Goal: Task Accomplishment & Management: Use online tool/utility

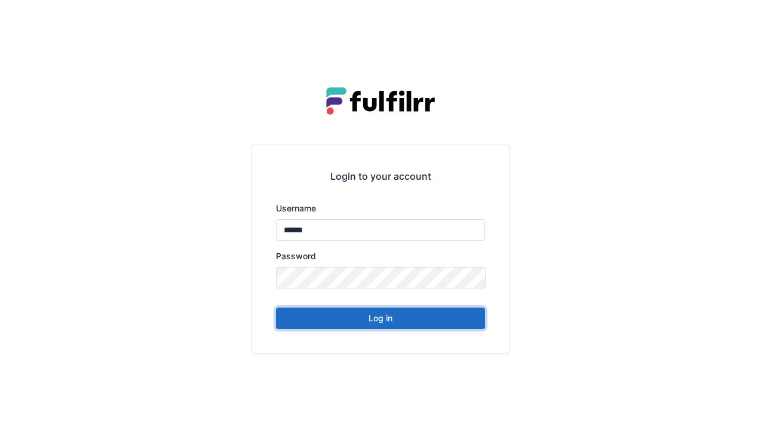
click at [346, 325] on button "Log in" at bounding box center [380, 317] width 209 height 21
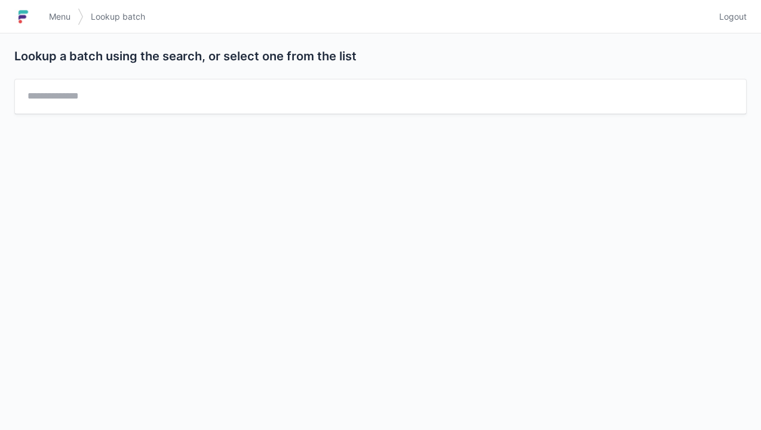
click at [60, 14] on span "Menu" at bounding box center [59, 17] width 21 height 12
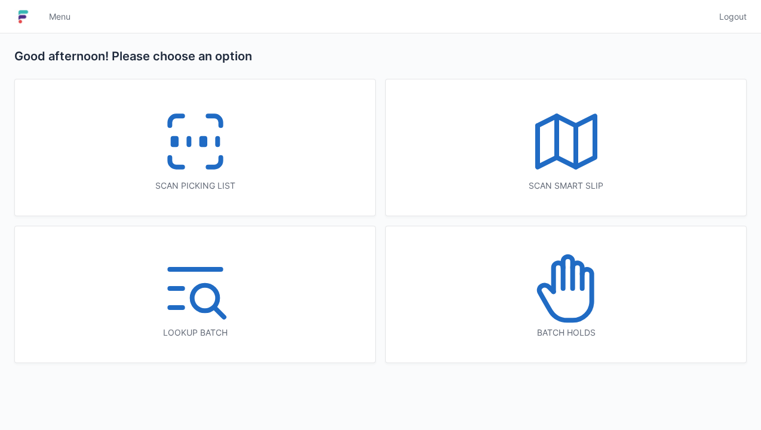
click at [185, 152] on icon at bounding box center [195, 141] width 76 height 76
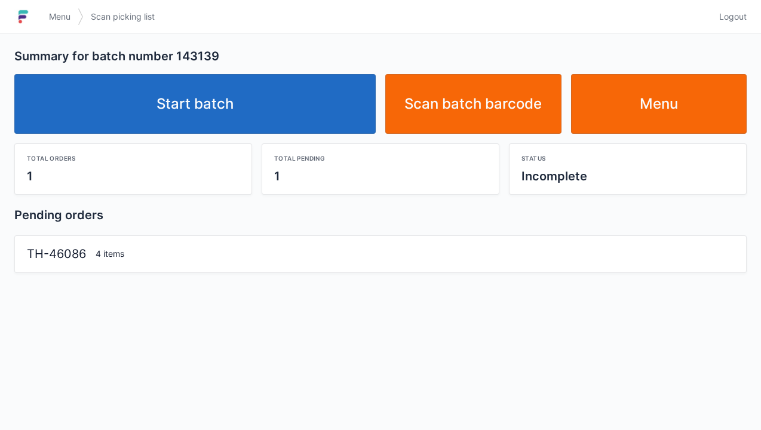
click at [322, 111] on link "Start batch" at bounding box center [194, 104] width 361 height 60
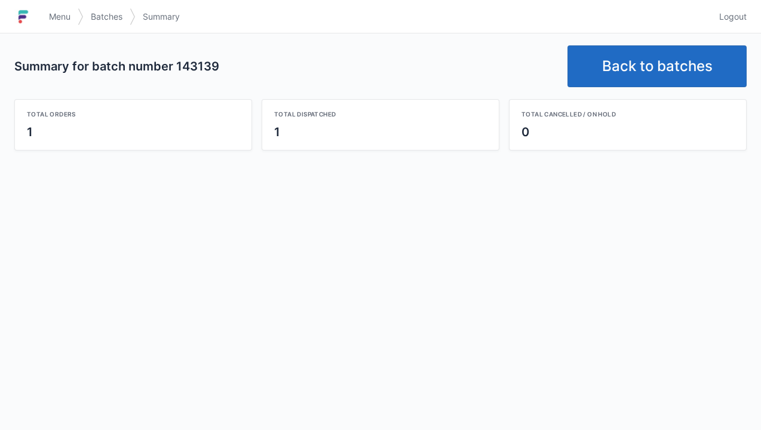
click at [665, 69] on link "Back to batches" at bounding box center [656, 66] width 179 height 42
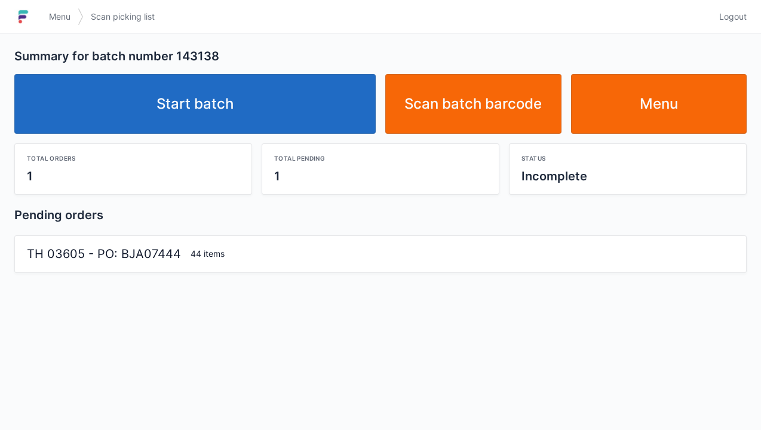
click at [213, 115] on link "Start batch" at bounding box center [194, 104] width 361 height 60
